Goal: Task Accomplishment & Management: Use online tool/utility

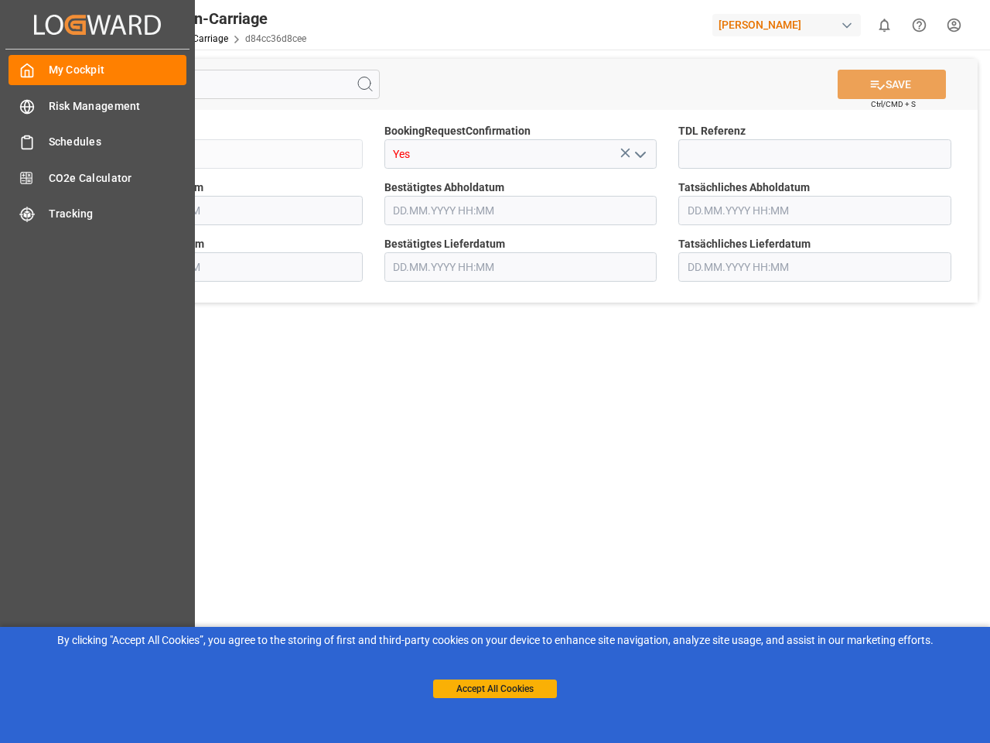
type input "[DATE] 00:00"
click at [495, 371] on main "SAVE Ctrl/CMD + S Sendung QKA25-010427 BookingRequestConfirmation Yes TDL Refer…" at bounding box center [520, 392] width 933 height 685
click at [0, 0] on icon "Created by potrace 1.15, written by [PERSON_NAME] [DATE]-[DATE]" at bounding box center [0, 0] width 0 height 0
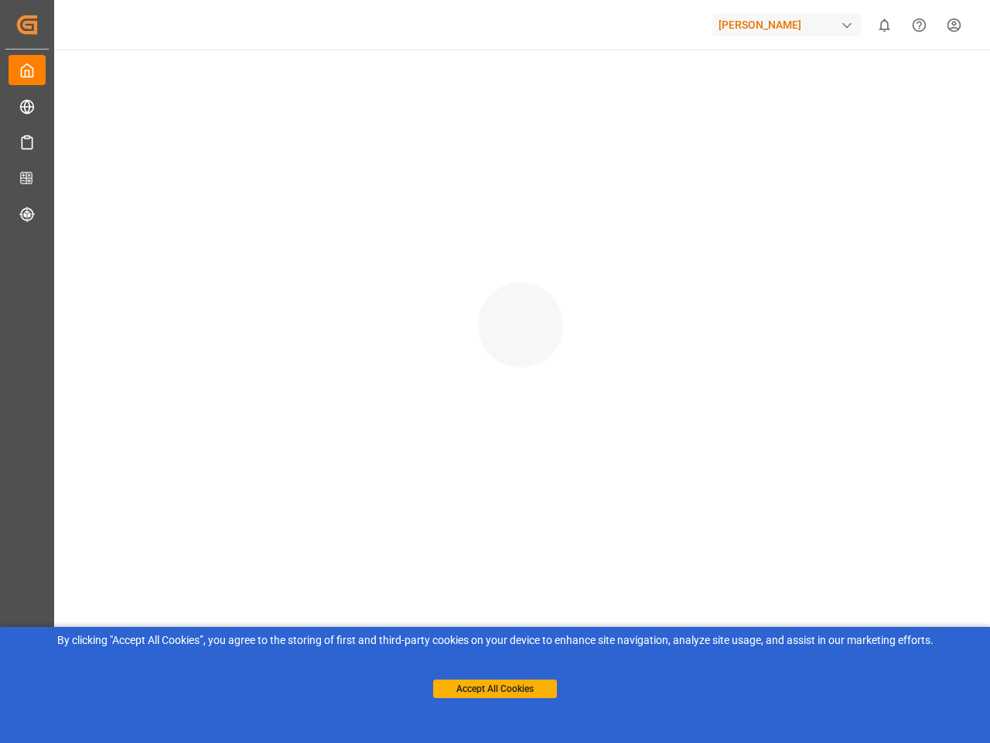
click at [790, 25] on div "[PERSON_NAME]" at bounding box center [786, 25] width 149 height 22
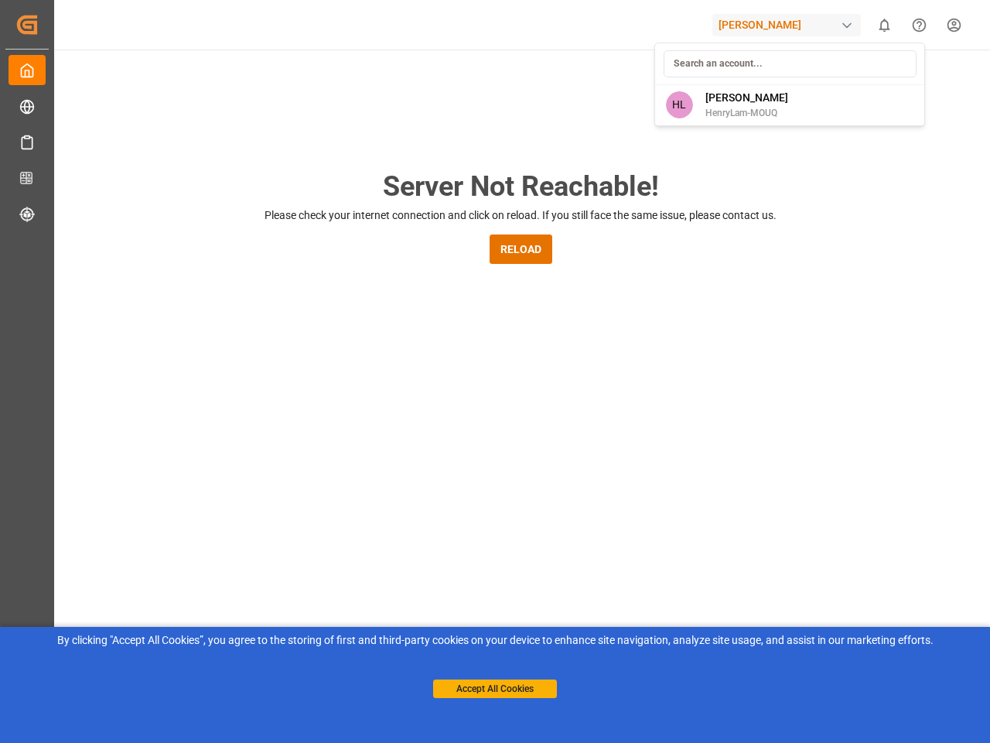
click at [884, 25] on html "Created by potrace 1.15, written by [PERSON_NAME] [DATE]-[DATE] Created by potr…" at bounding box center [495, 371] width 990 height 743
click at [919, 25] on icon "Help Center" at bounding box center [919, 25] width 16 height 16
click at [365, 84] on div "Server Not Reachable! Please check your internet connection and click on reload…" at bounding box center [520, 592] width 939 height 1085
click at [892, 84] on div "Server Not Reachable! Please check your internet connection and click on reload…" at bounding box center [520, 592] width 939 height 1085
click at [625, 152] on div "Server Not Reachable! Please check your internet connection and click on reload…" at bounding box center [520, 592] width 939 height 1085
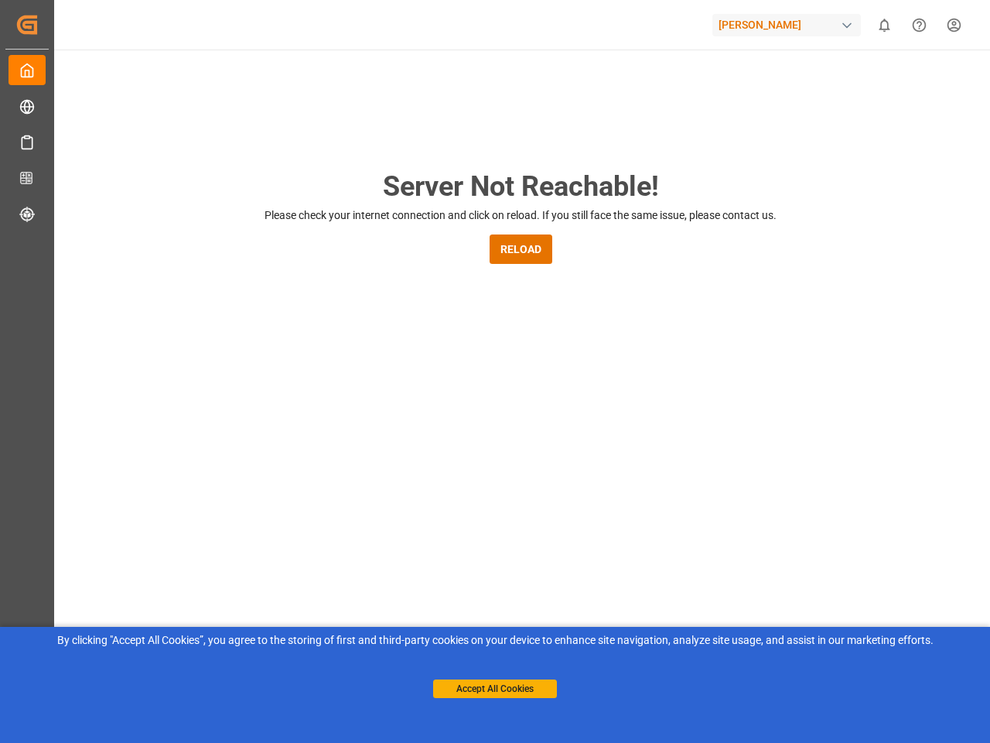
click at [640, 154] on div "Server Not Reachable! Please check your internet connection and click on reload…" at bounding box center [520, 592] width 939 height 1085
click at [495, 689] on button "Accept All Cookies" at bounding box center [495, 688] width 124 height 19
